Goal: Task Accomplishment & Management: Use online tool/utility

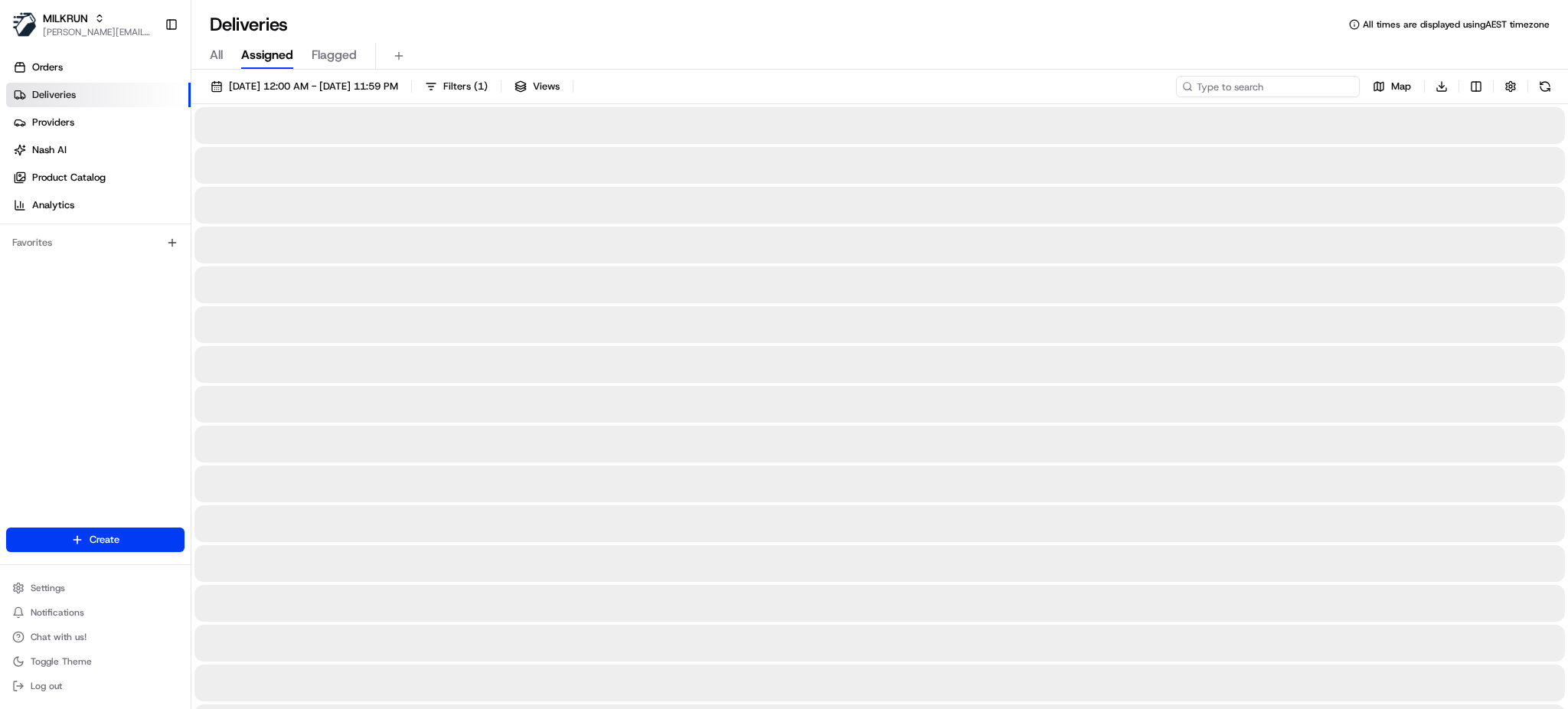
click at [1274, 87] on input at bounding box center [1268, 87] width 183 height 22
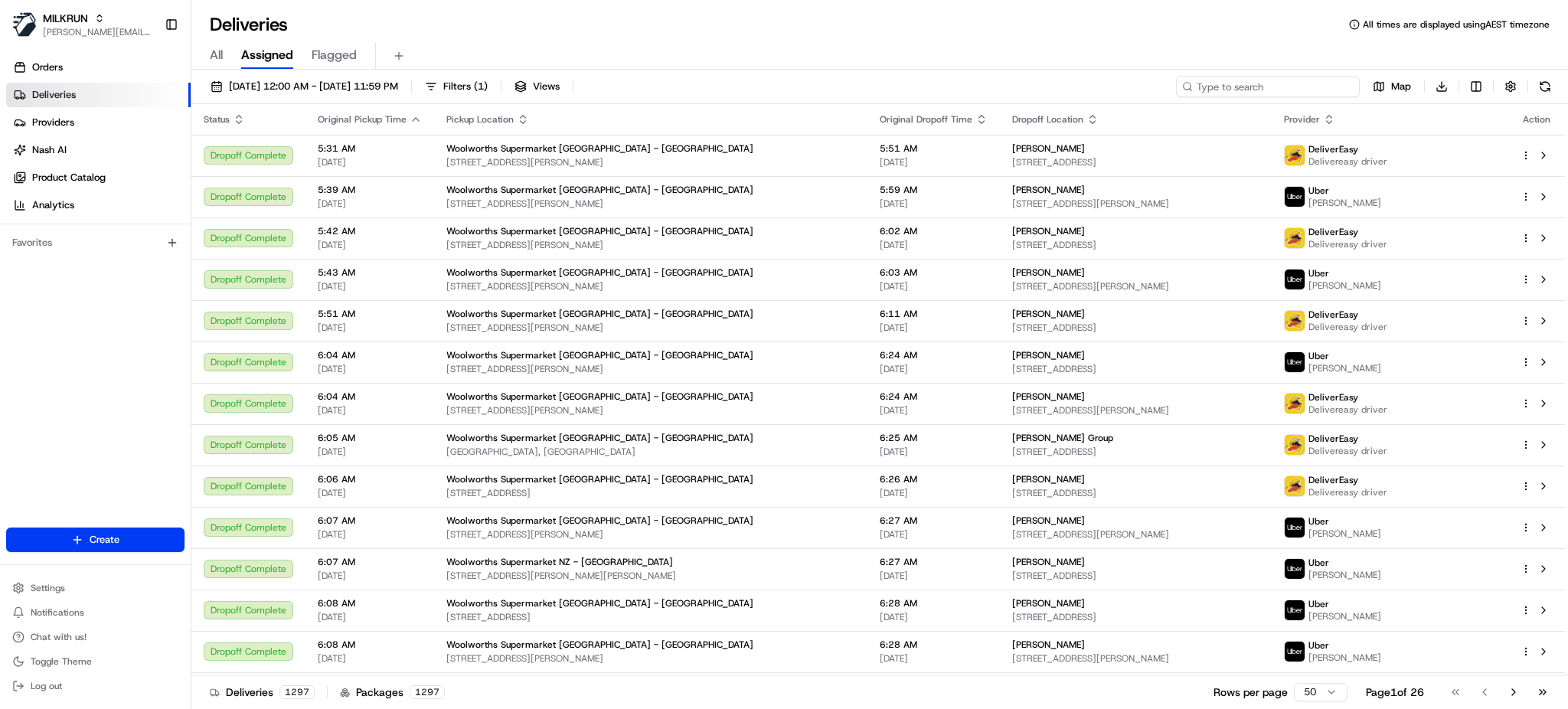
paste input "Lyn Schmidt"
type input "Lyn Schmidt"
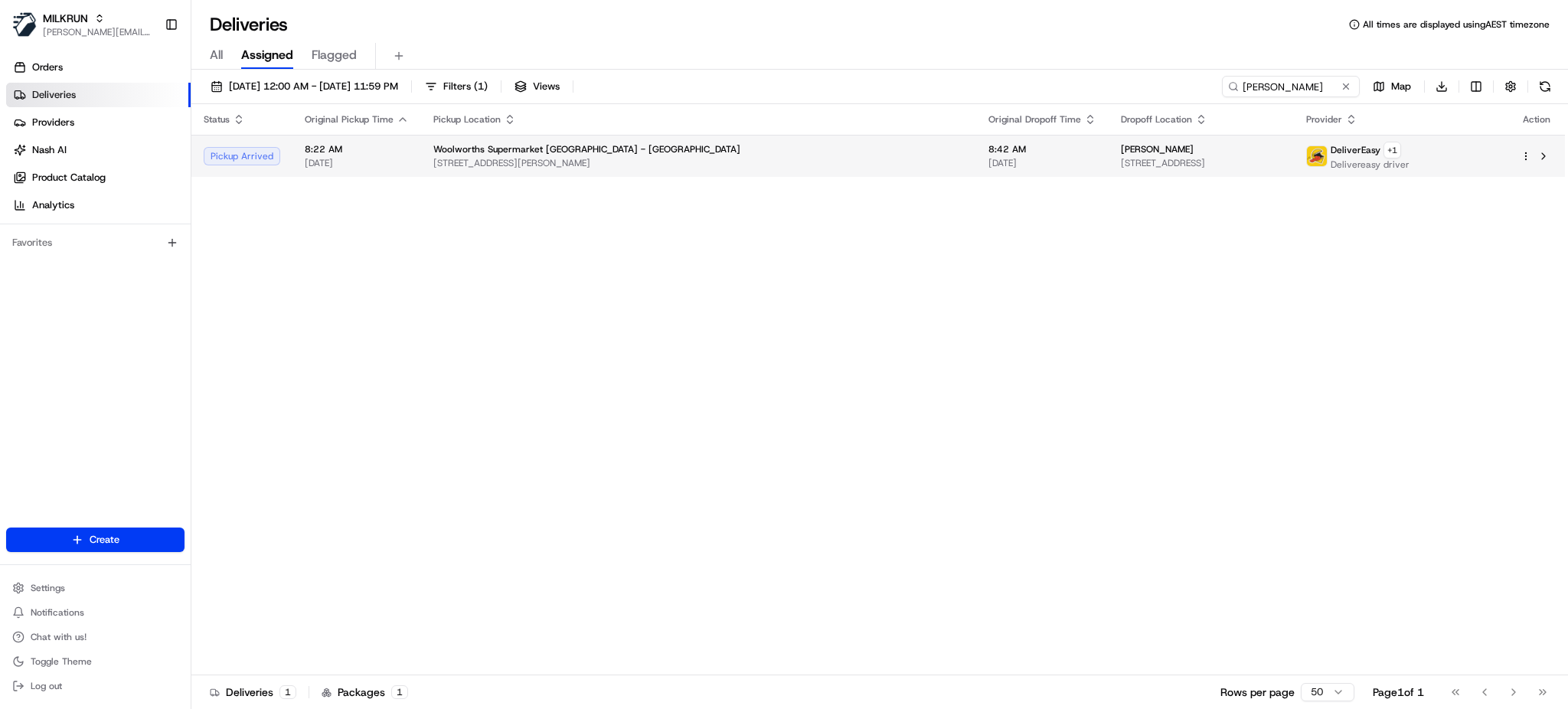
click at [1121, 163] on span "[STREET_ADDRESS]" at bounding box center [1202, 163] width 162 height 13
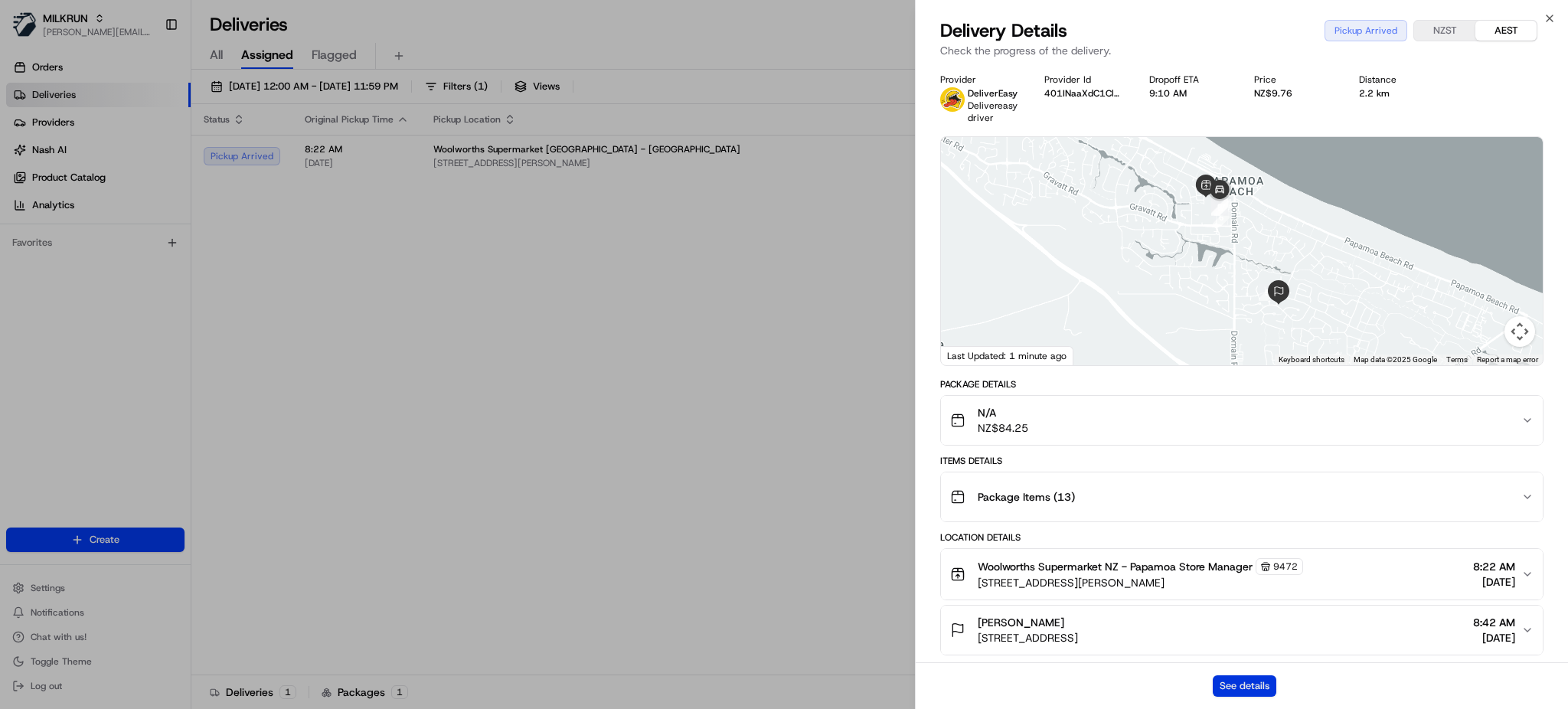
click at [1260, 677] on button "See details" at bounding box center [1244, 686] width 63 height 22
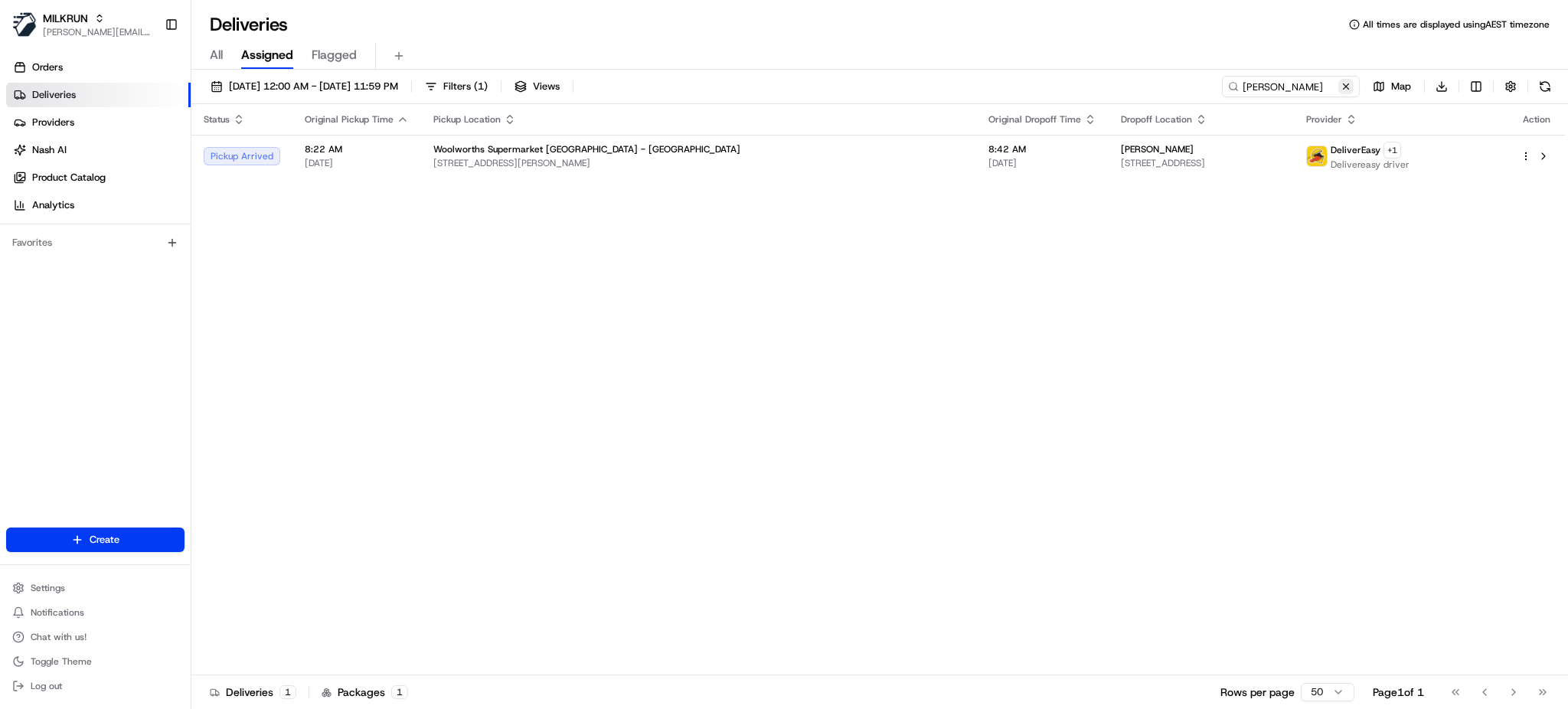
click at [1344, 87] on button at bounding box center [1345, 87] width 15 height 15
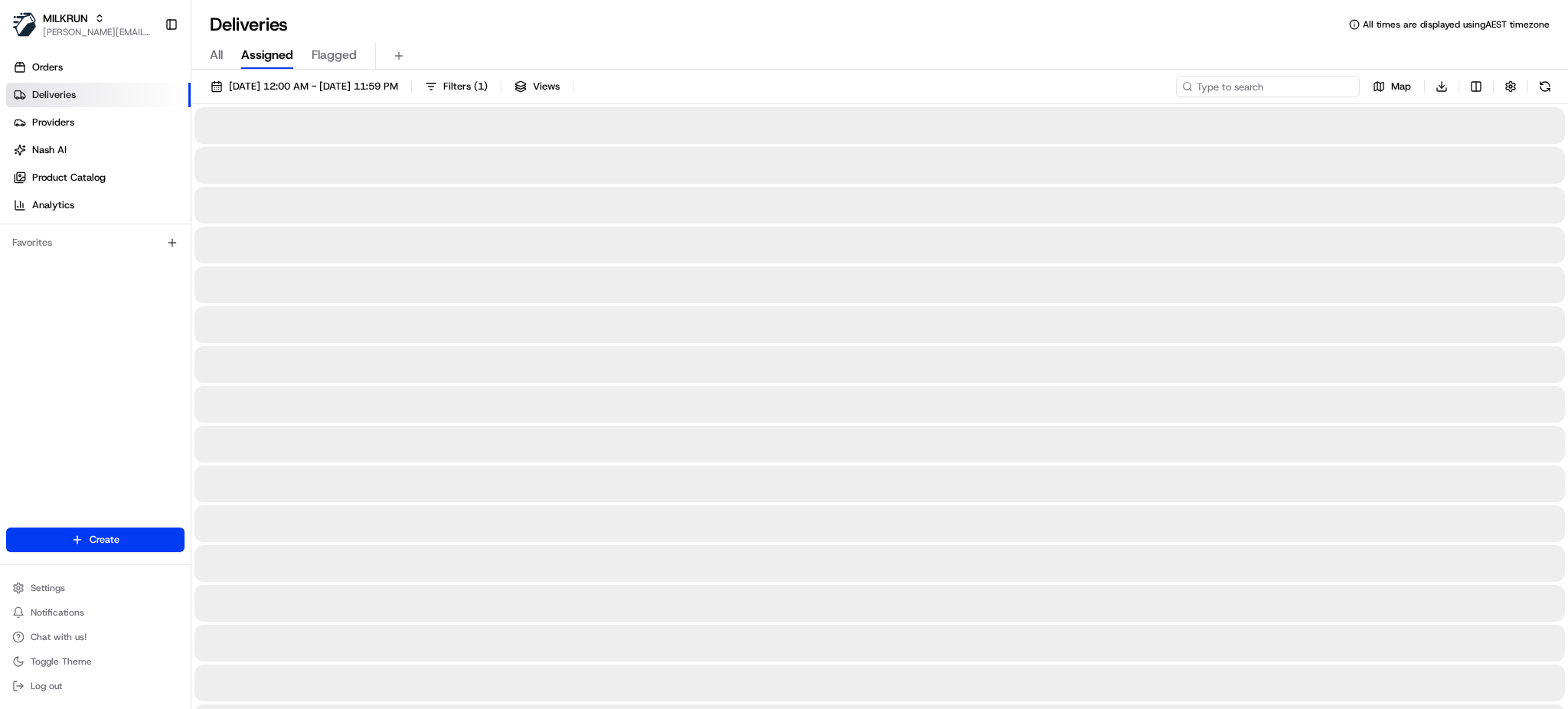
click at [1310, 88] on input at bounding box center [1268, 87] width 183 height 22
paste input "Dionne Necklen"
type input "Dionne Necklen"
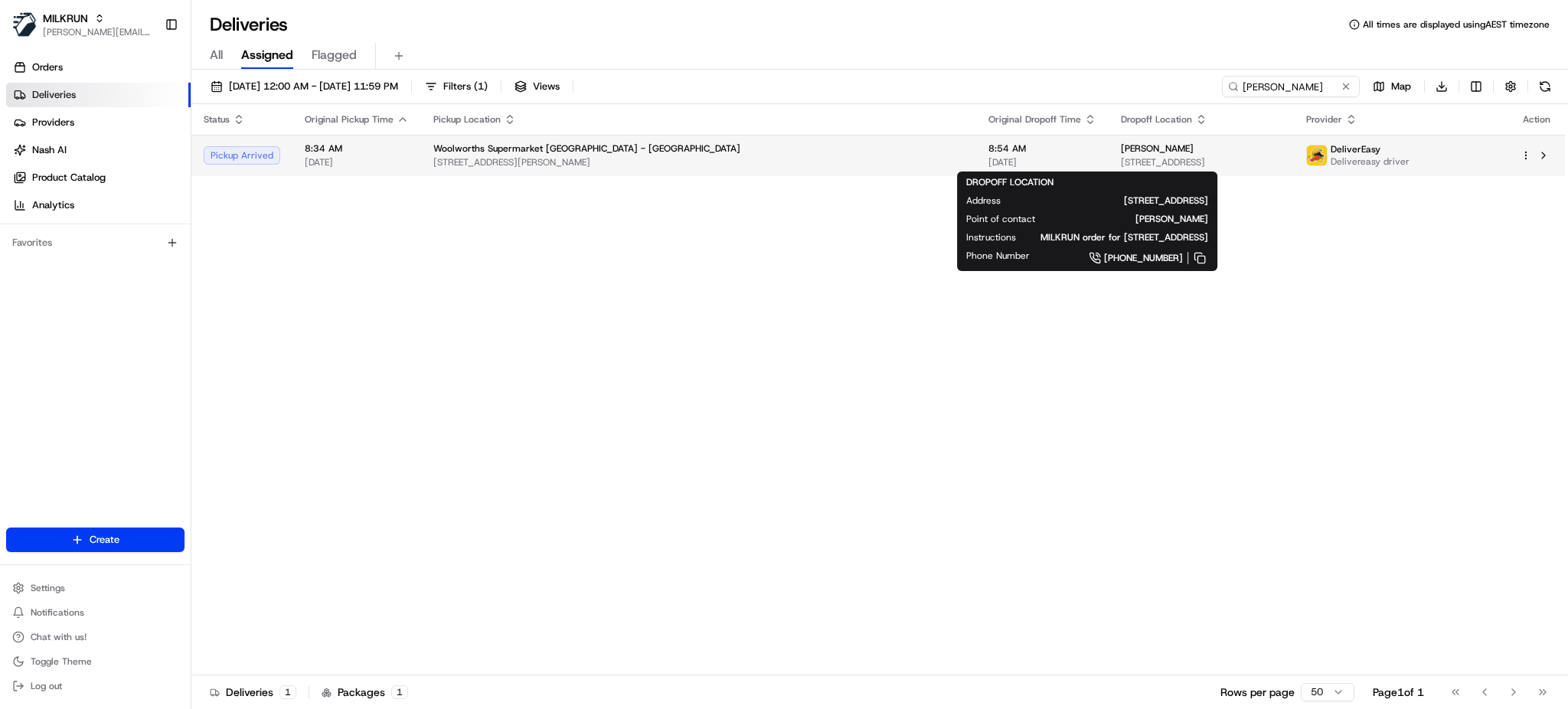
click at [1179, 167] on span "23B Doncaster Drive, Papamoa Beach, Bay of Plenty 3118, NZ" at bounding box center [1202, 162] width 162 height 13
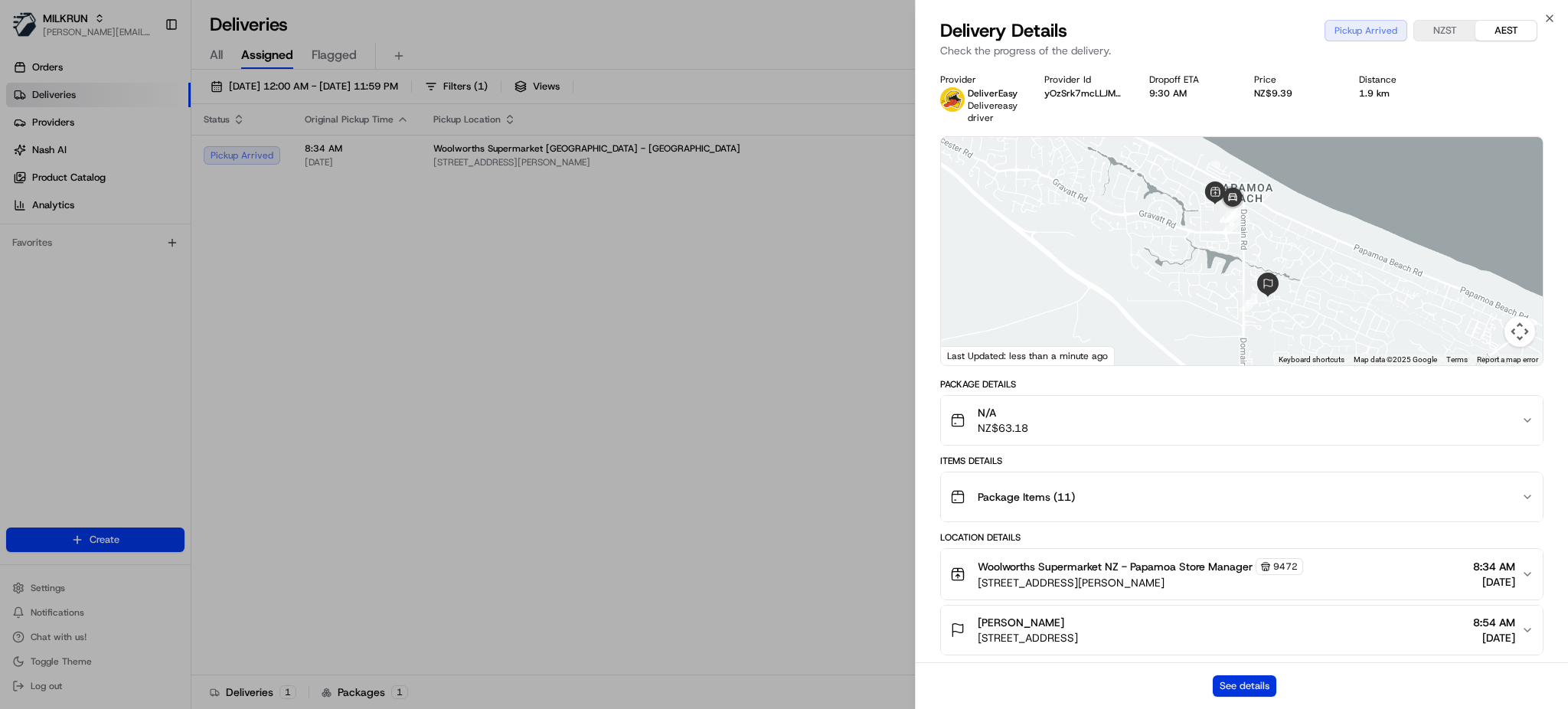
click at [1241, 692] on button "See details" at bounding box center [1244, 686] width 63 height 22
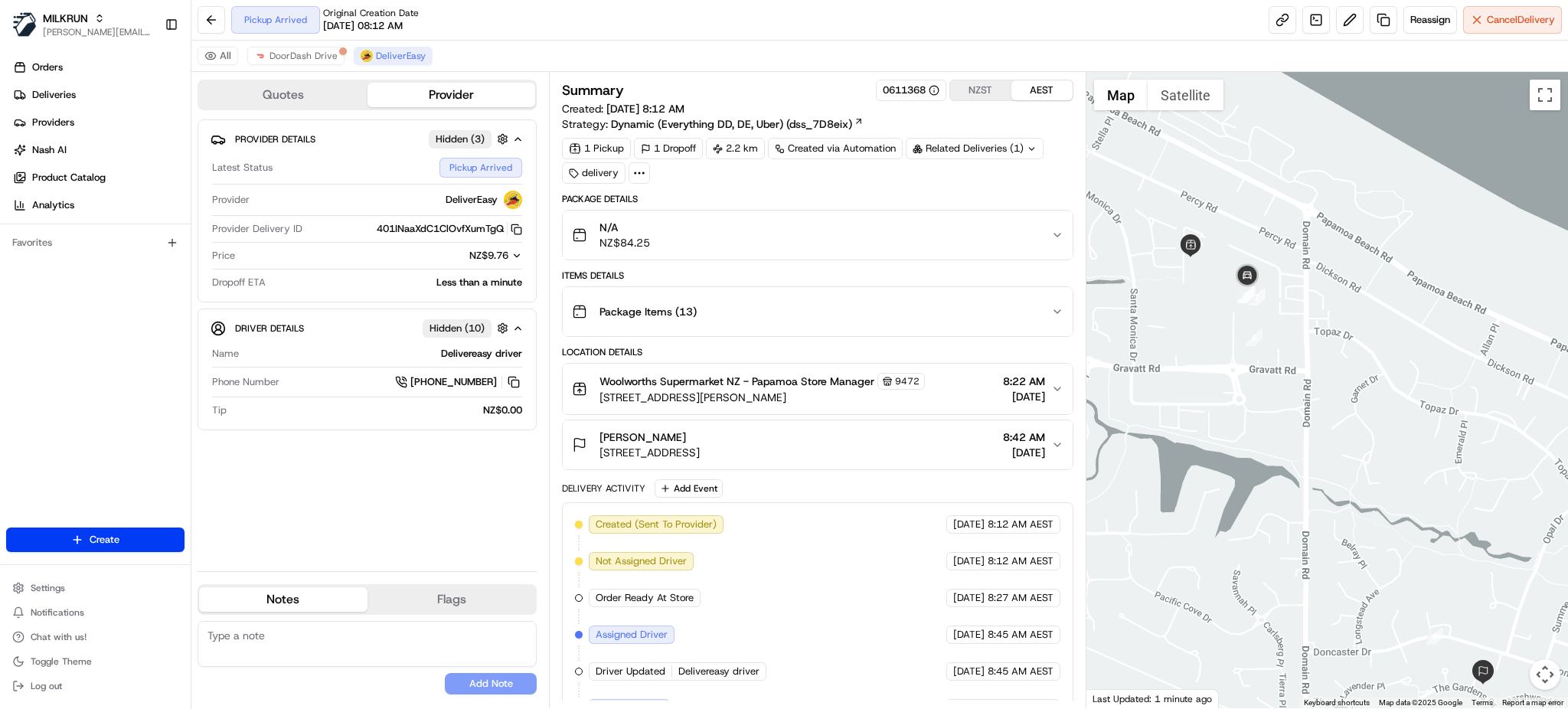
drag, startPoint x: 1262, startPoint y: 265, endPoint x: 1268, endPoint y: 349, distance: 84.2
click at [1268, 349] on div at bounding box center [1326, 390] width 481 height 636
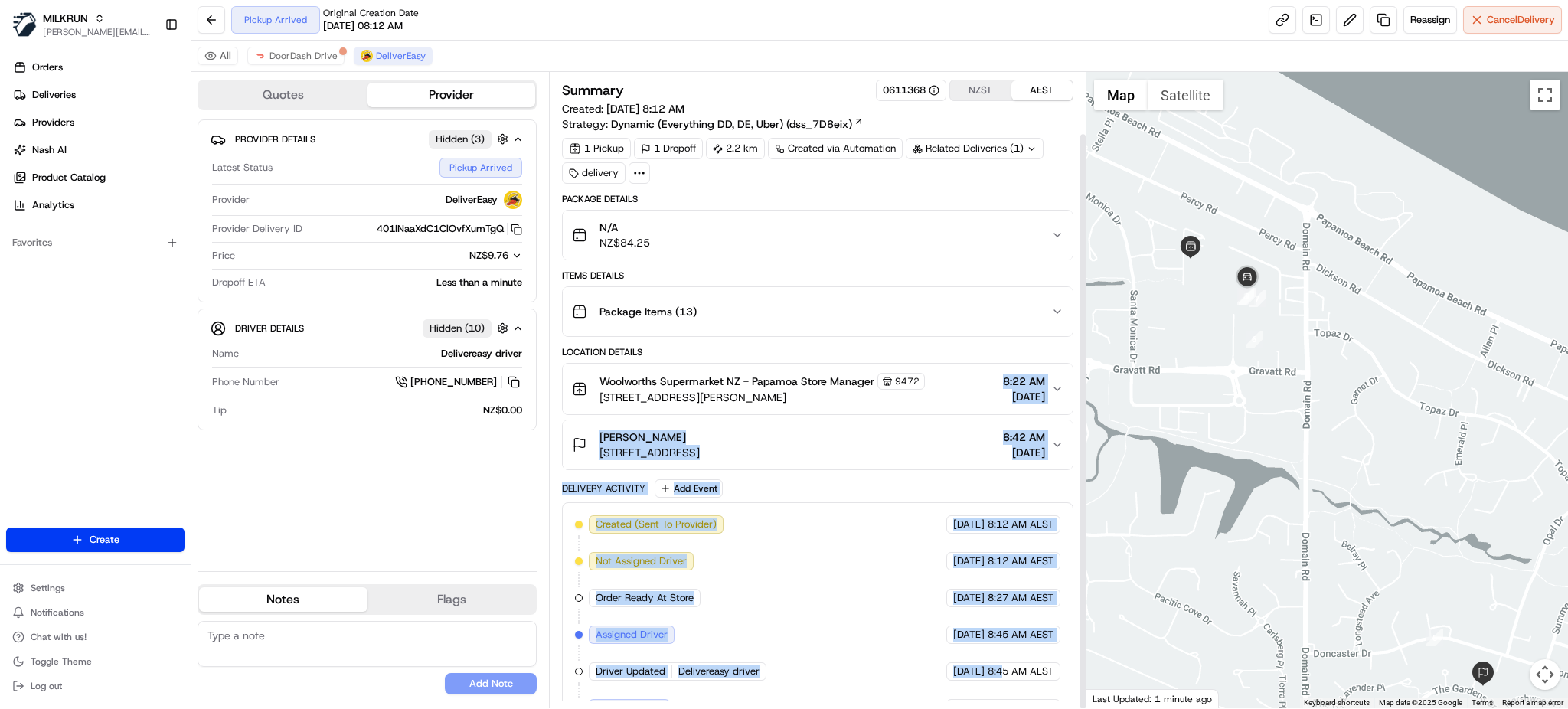
scroll to position [68, 0]
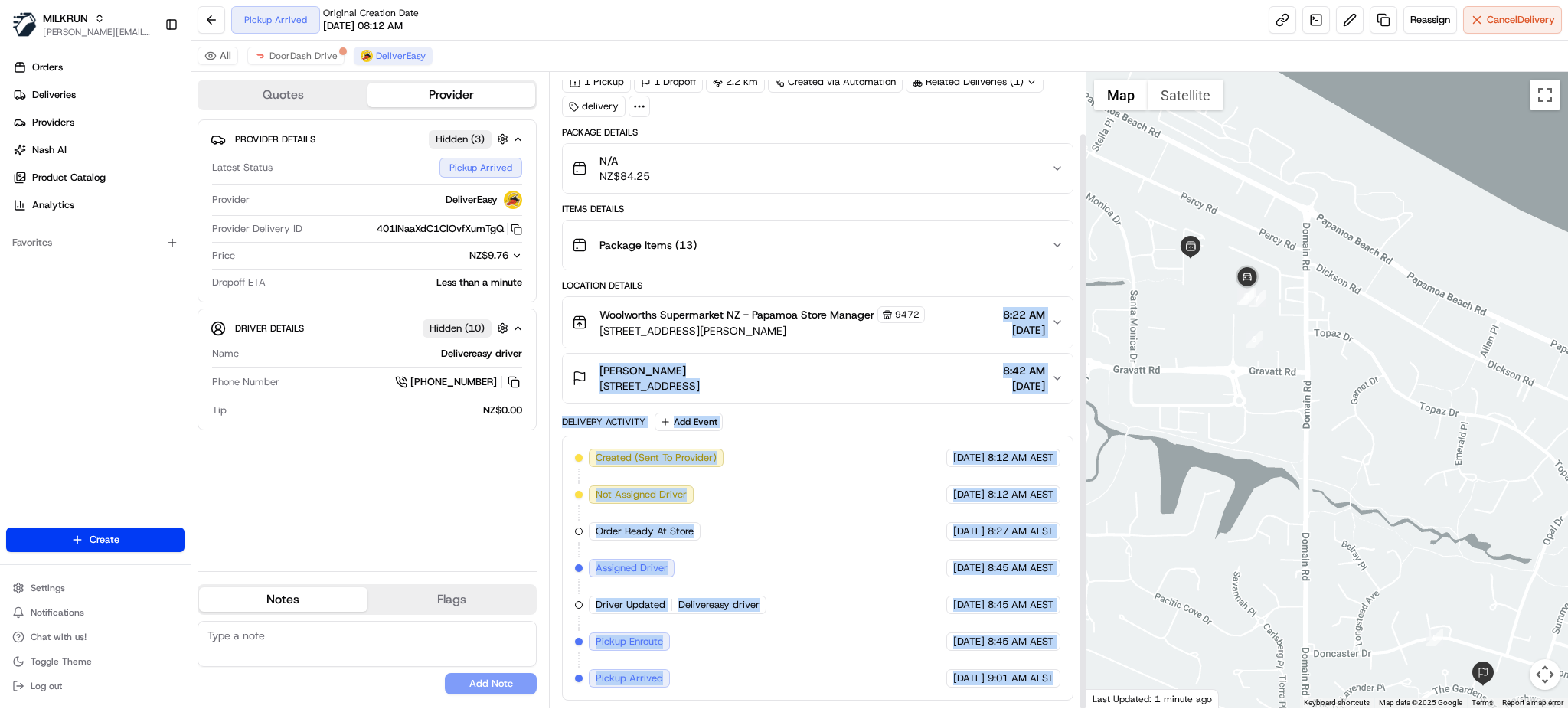
drag, startPoint x: 980, startPoint y: 380, endPoint x: 1014, endPoint y: 757, distance: 378.5
click at [1014, 708] on html "MILKRUN [PERSON_NAME][EMAIL_ADDRESS][DOMAIN_NAME] Toggle Sidebar Orders Deliver…" at bounding box center [784, 354] width 1568 height 709
click at [1189, 477] on div at bounding box center [1326, 390] width 481 height 636
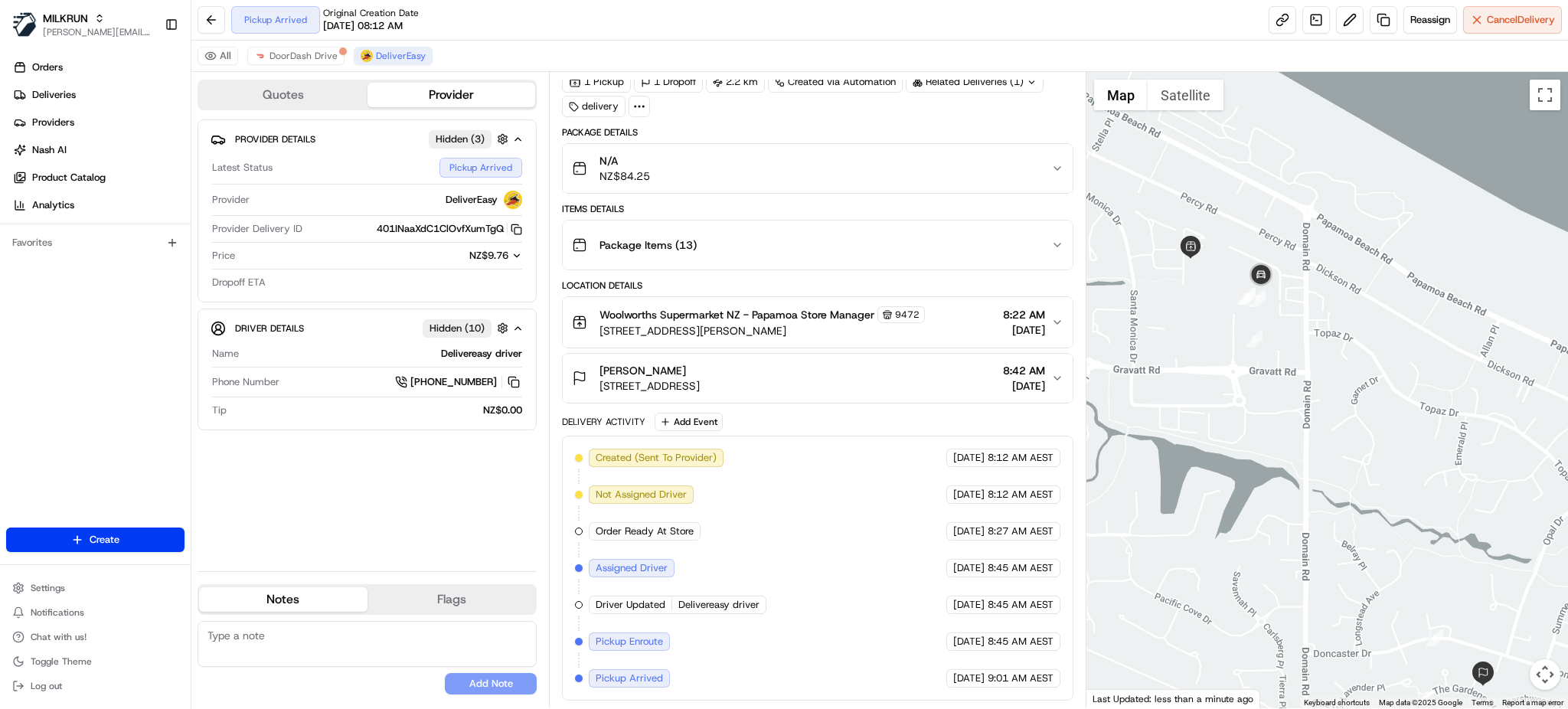
click at [706, 290] on div "Location Details" at bounding box center [817, 285] width 510 height 13
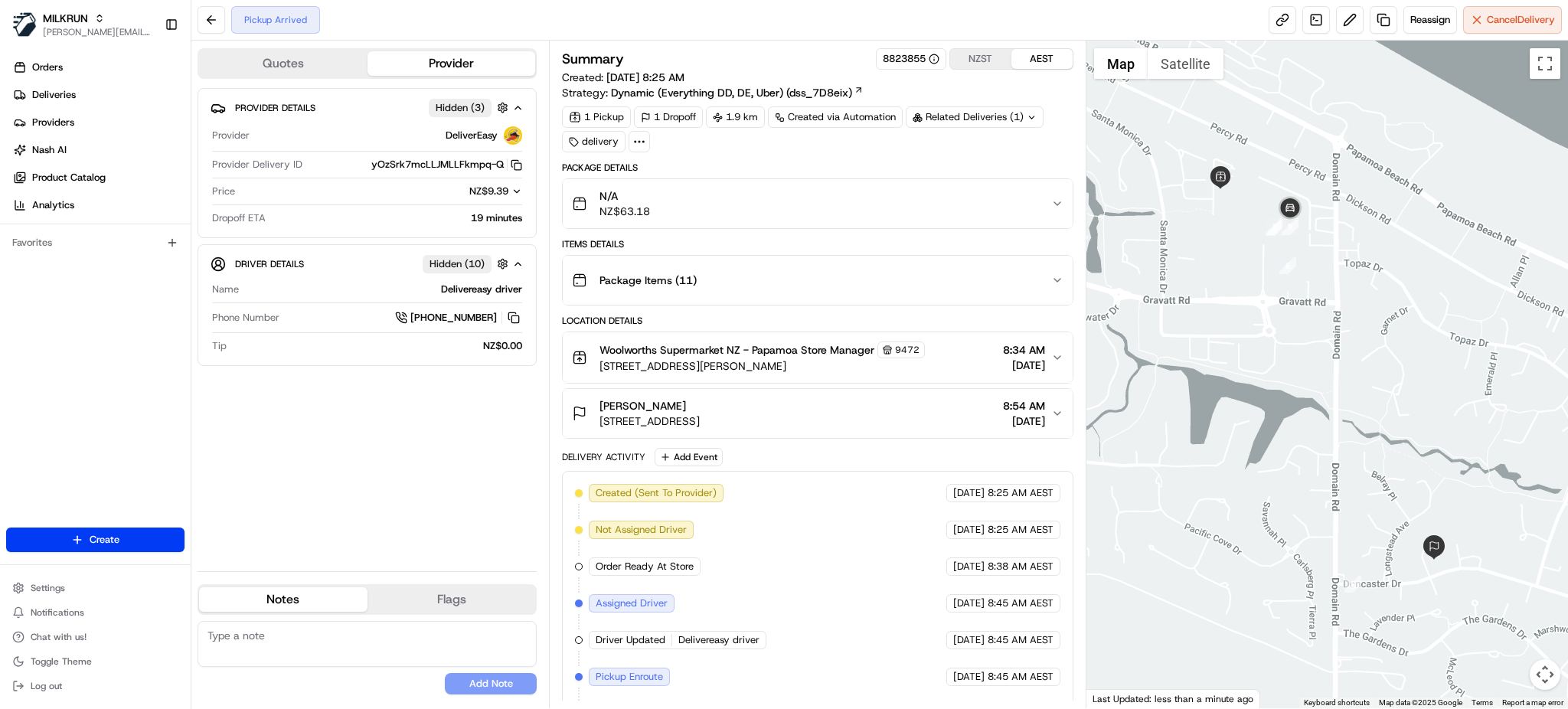
scroll to position [35, 0]
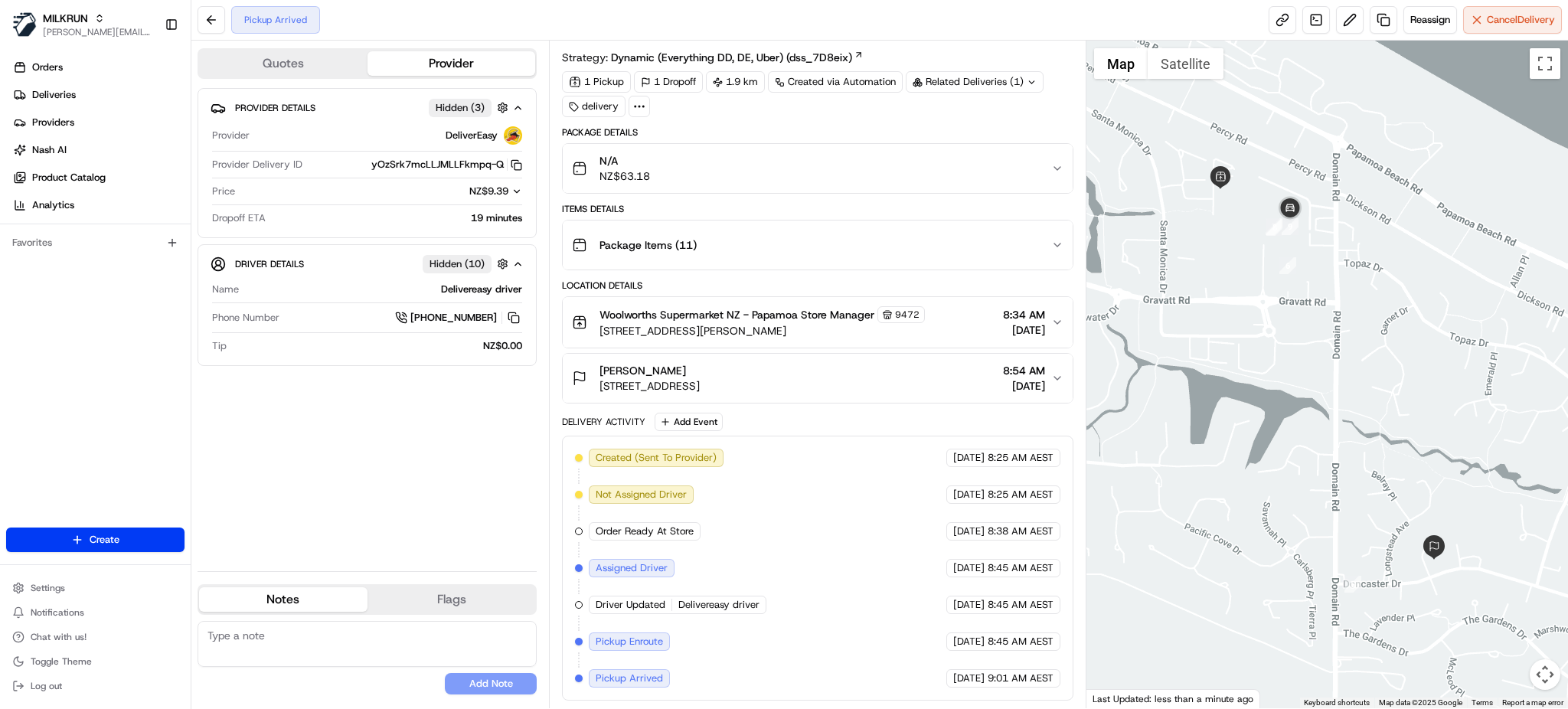
drag, startPoint x: 815, startPoint y: 440, endPoint x: 805, endPoint y: 757, distance: 317.2
click at [805, 708] on html "MILKRUN miguel.nooroa@woolworths.co.nz Toggle Sidebar Orders Deliveries Provide…" at bounding box center [784, 354] width 1568 height 709
